Goal: Check status: Check status

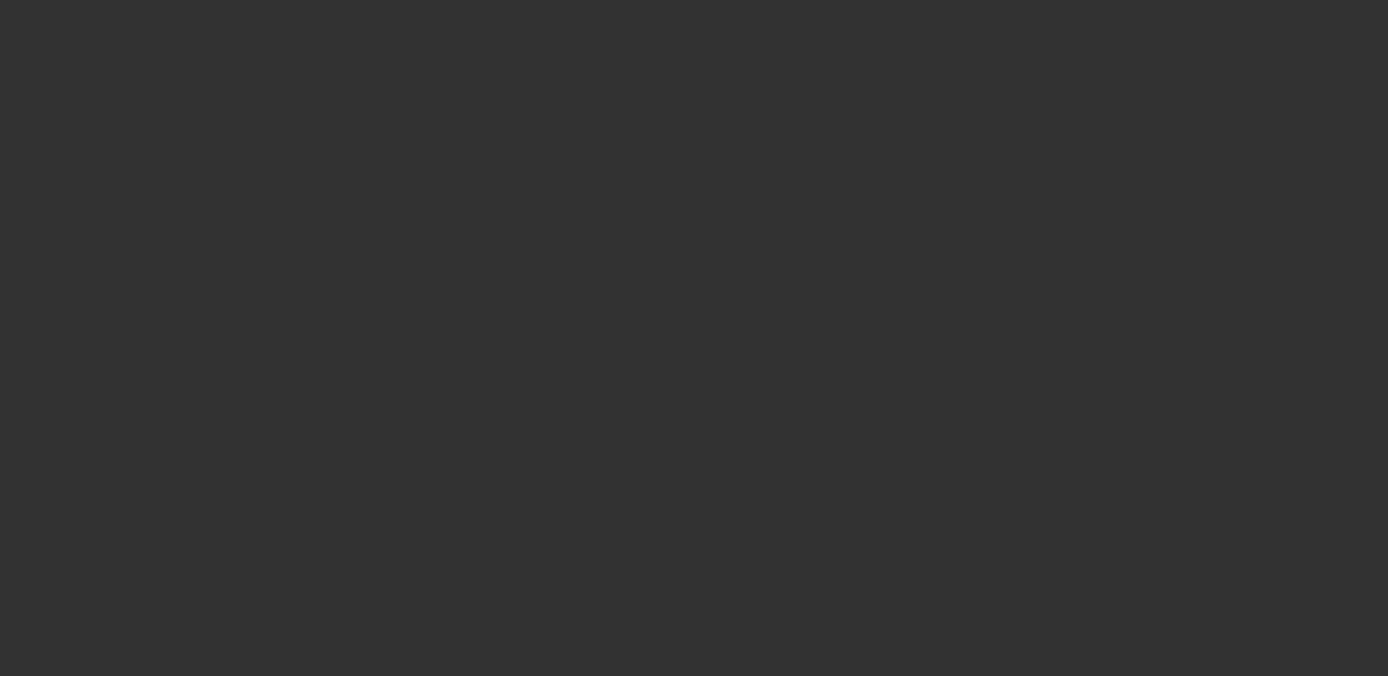
select select "4"
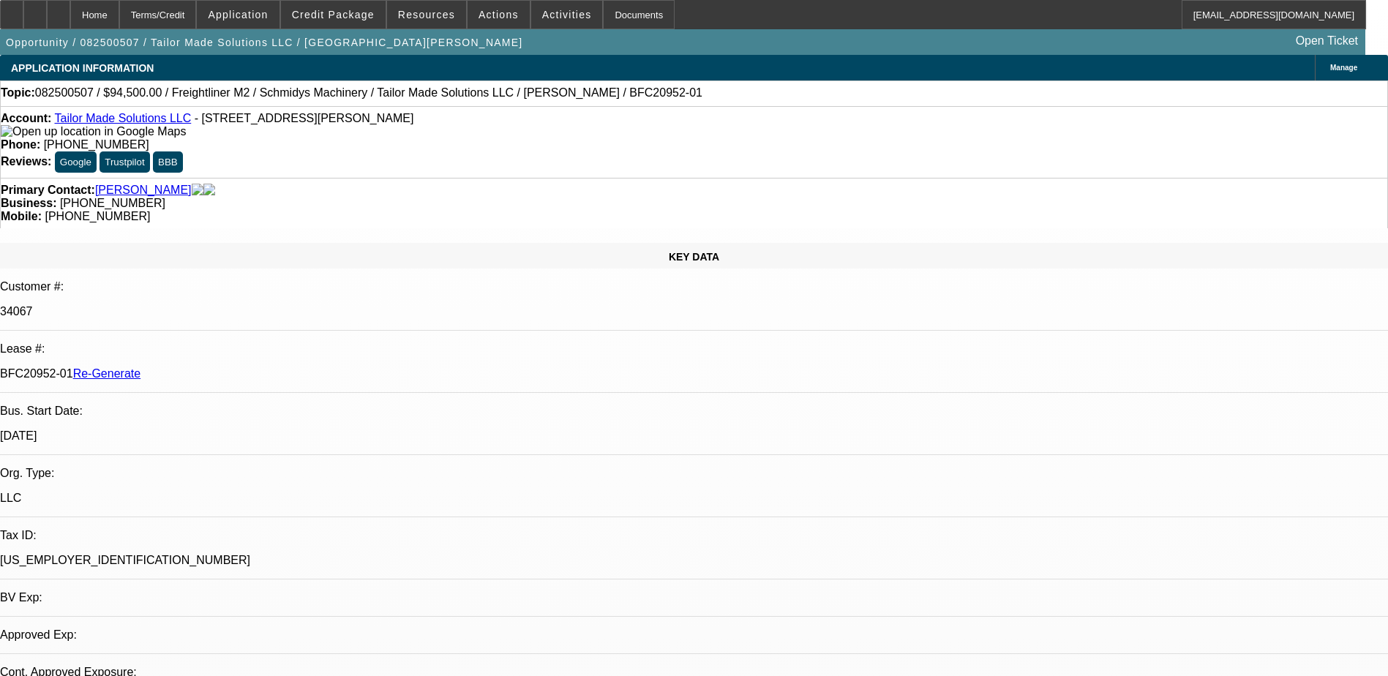
select select "0.1"
select select "0"
select select "1"
select select "2"
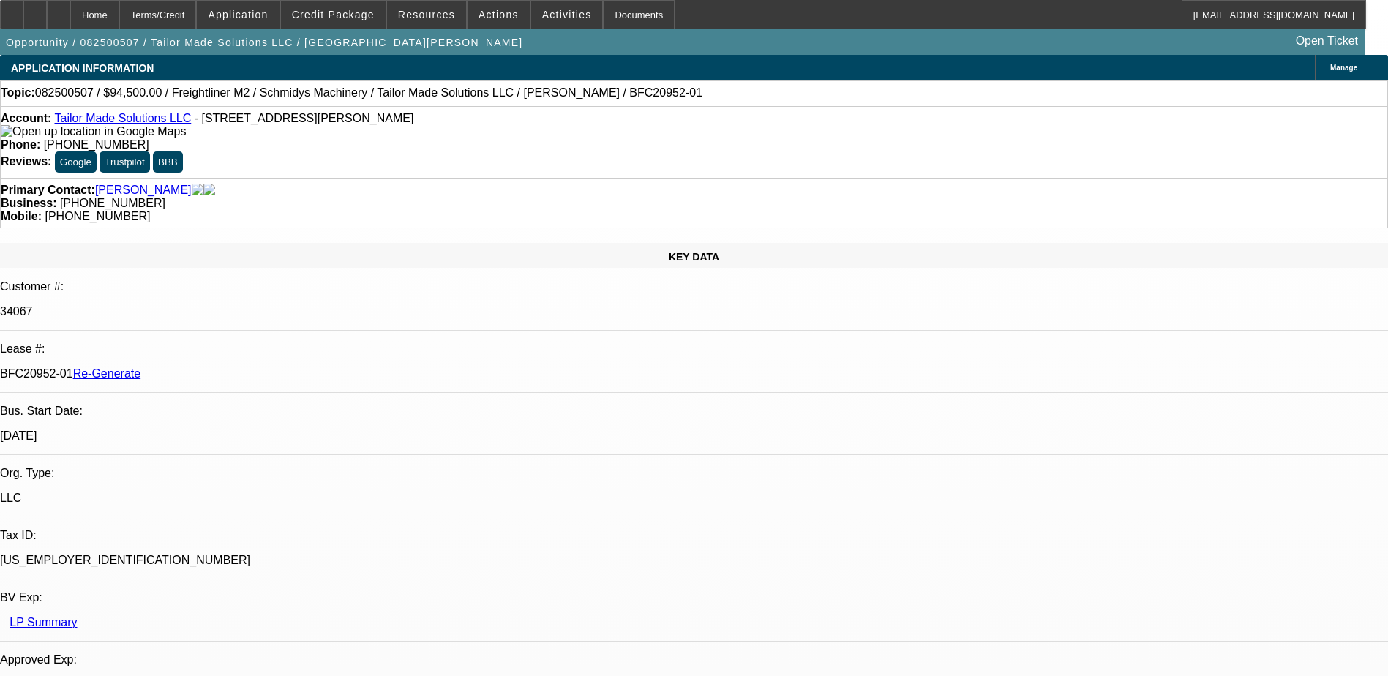
select select "6"
click at [607, 18] on div "Documents" at bounding box center [639, 14] width 72 height 29
drag, startPoint x: 171, startPoint y: 246, endPoint x: 233, endPoint y: 246, distance: 62.2
click at [233, 367] on div "BFC20952-01 Re-Generate" at bounding box center [694, 373] width 1388 height 13
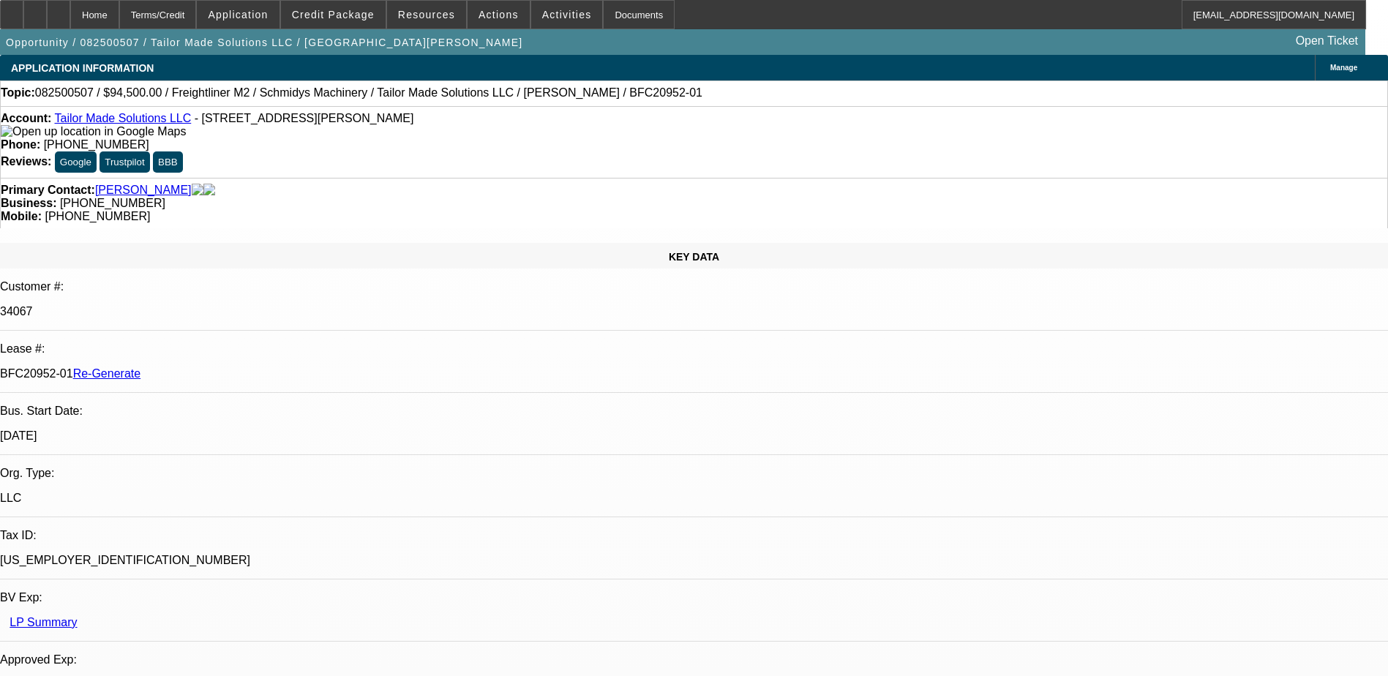
copy p "BFC20952-01"
